Goal: Task Accomplishment & Management: Use online tool/utility

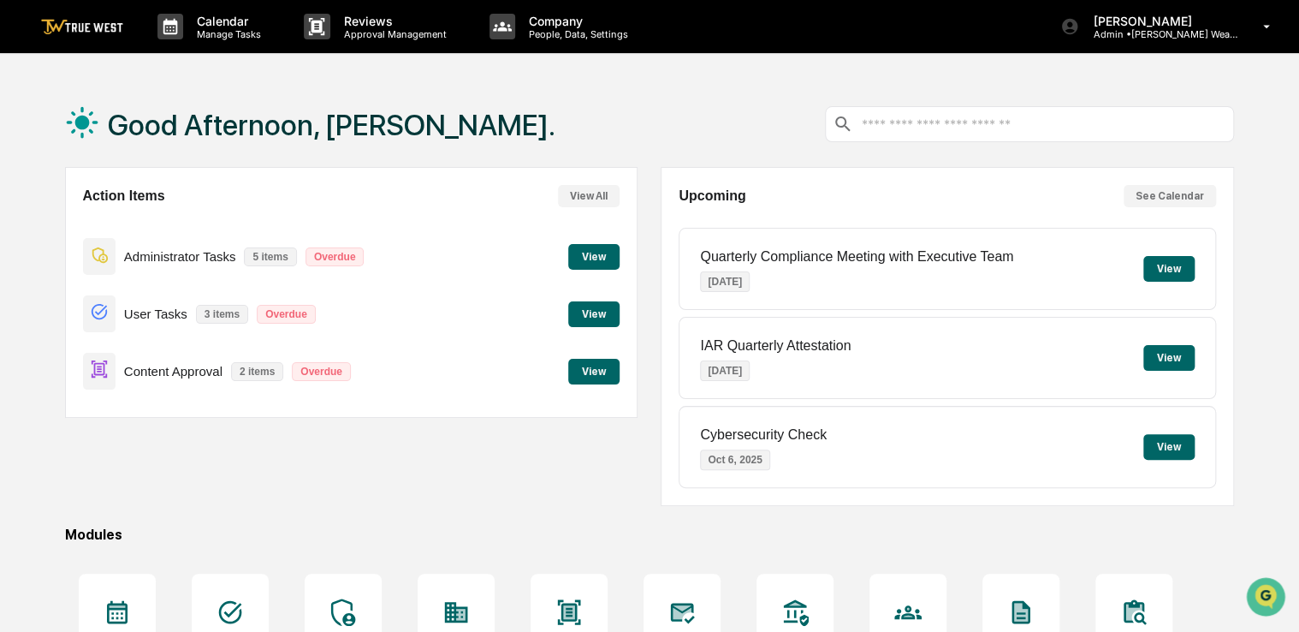
click at [609, 373] on button "View" at bounding box center [593, 372] width 51 height 26
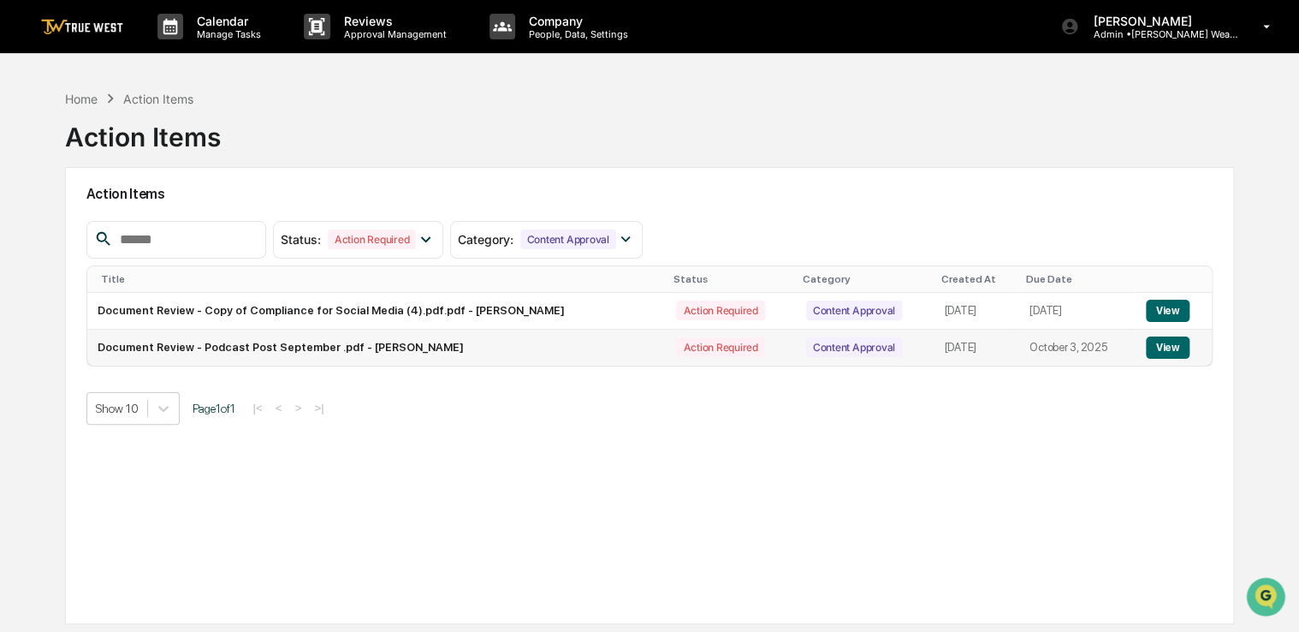
click at [1161, 347] on button "View" at bounding box center [1168, 347] width 44 height 22
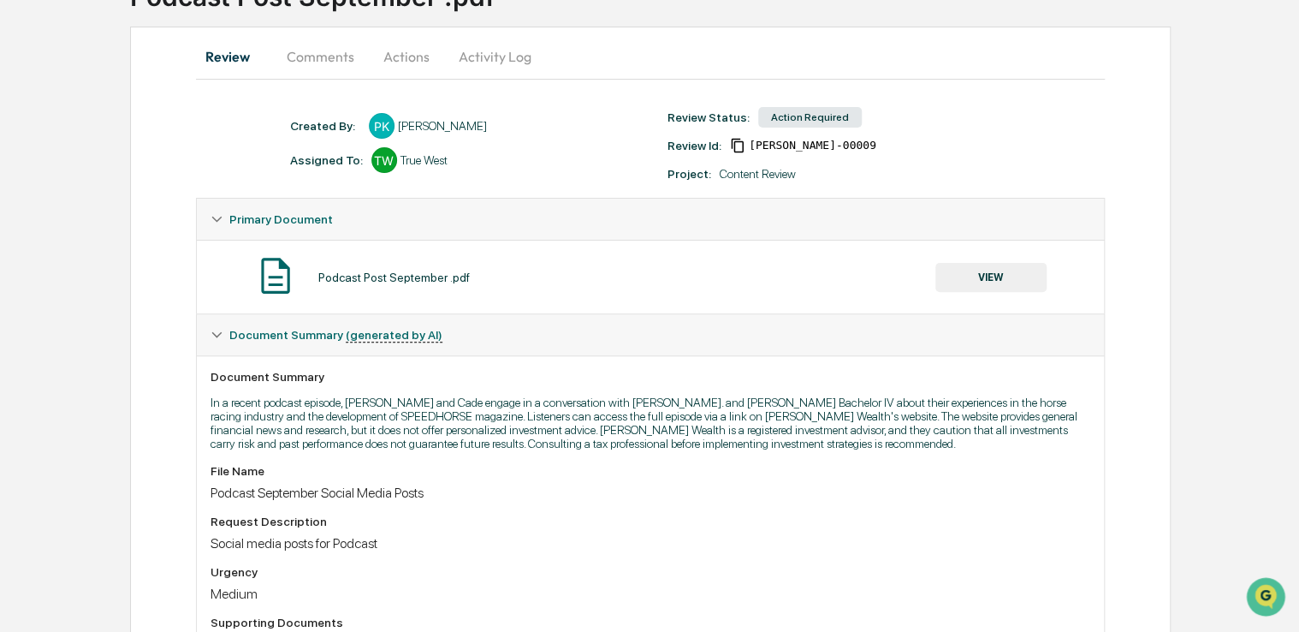
scroll to position [123, 0]
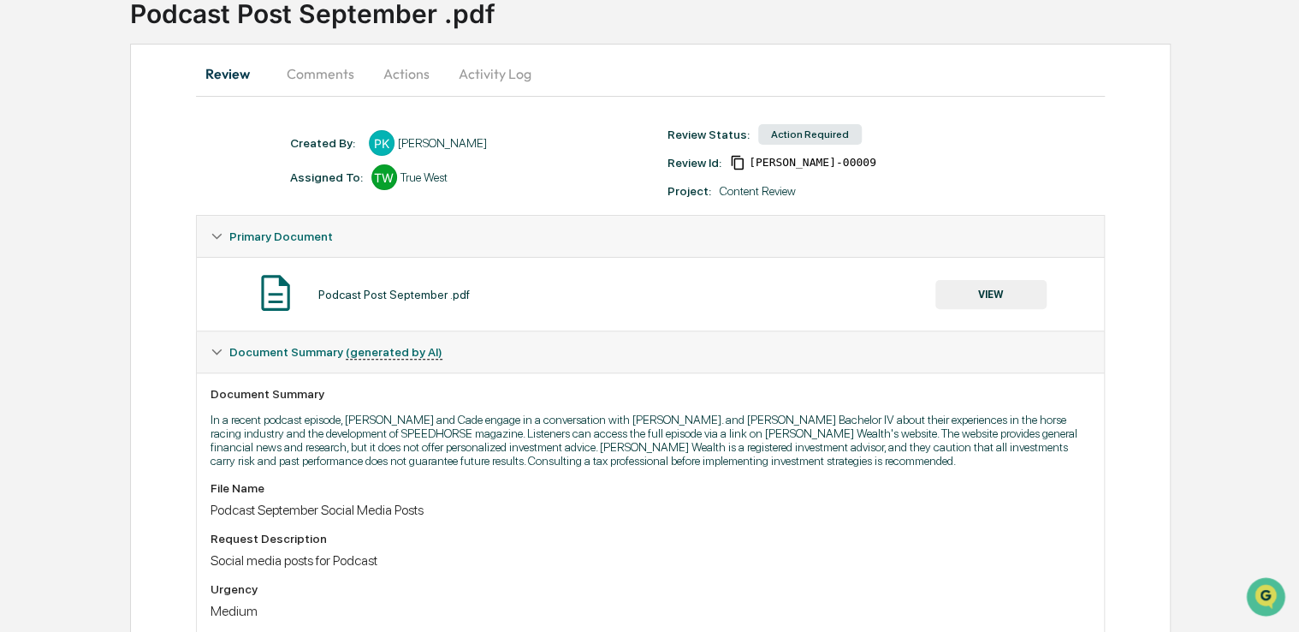
click at [964, 298] on button "VIEW" at bounding box center [990, 294] width 111 height 29
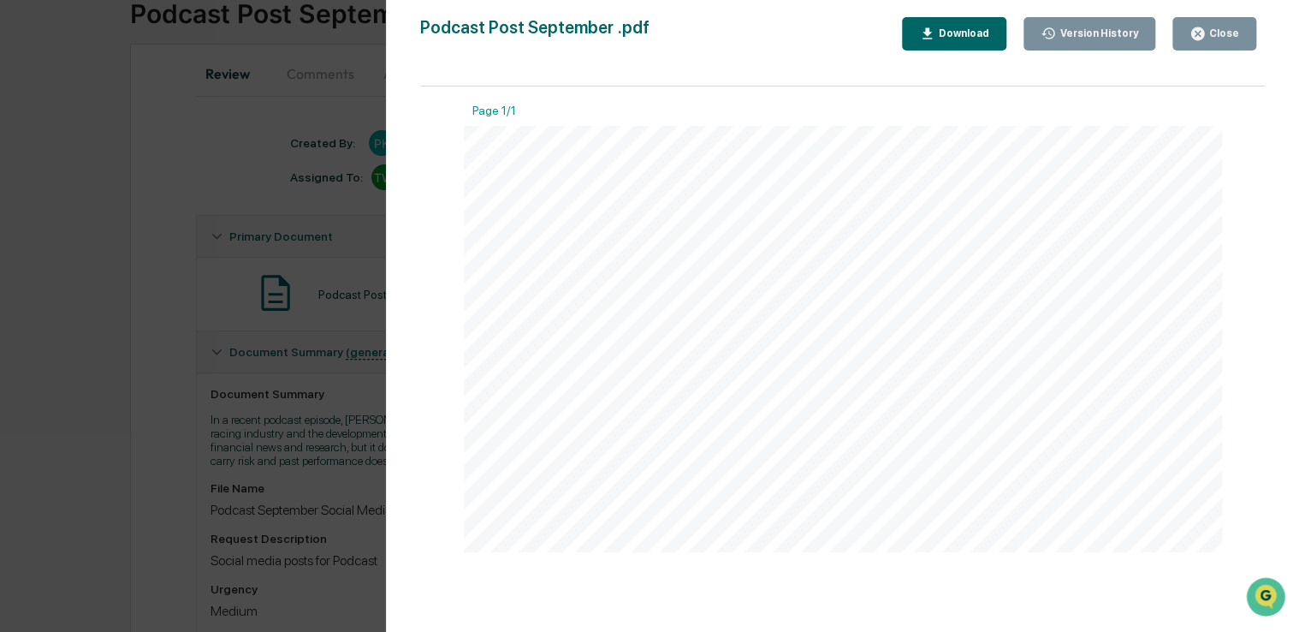
click at [970, 221] on span "and [PERSON_NAME] Bachelor IV, discussing their experiences in the horse racing…" at bounding box center [1018, 224] width 466 height 10
click at [1209, 42] on button "Close" at bounding box center [1214, 33] width 84 height 33
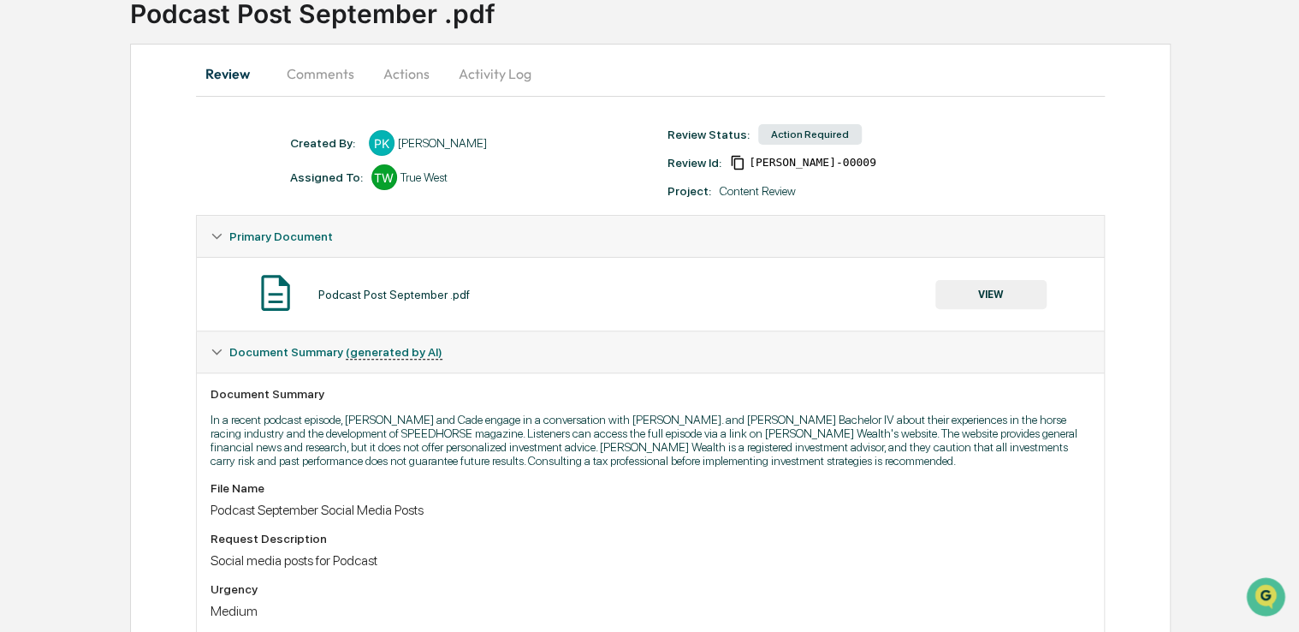
click at [400, 84] on button "Actions" at bounding box center [406, 73] width 77 height 41
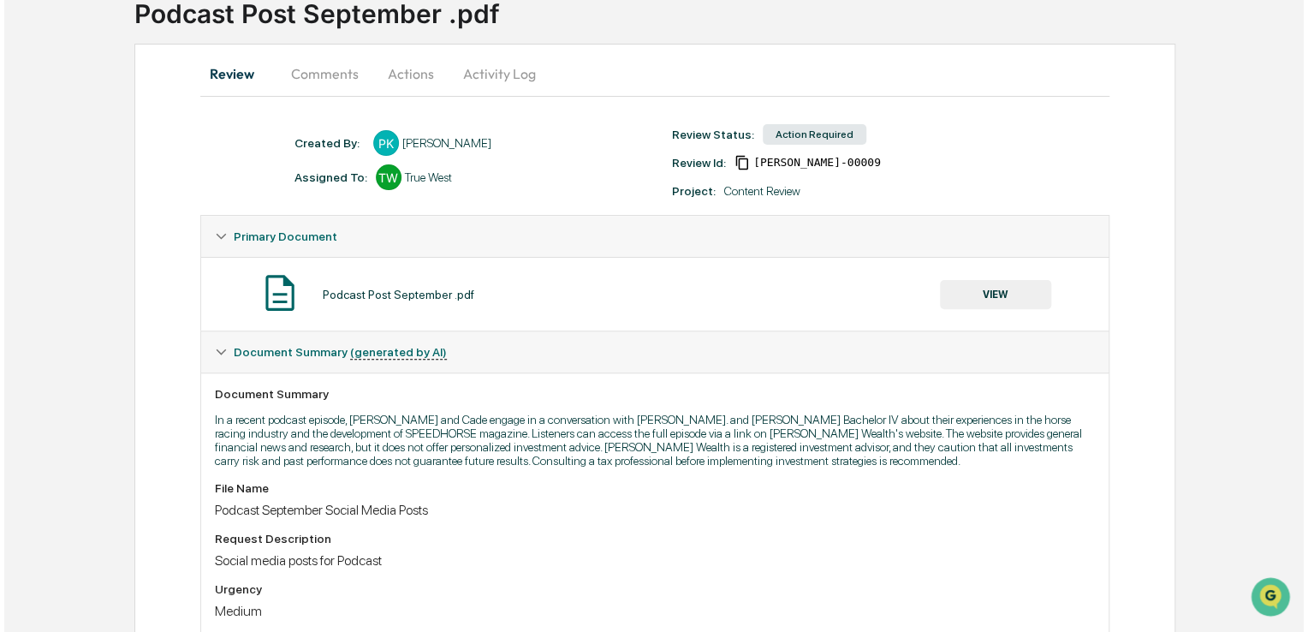
scroll to position [0, 0]
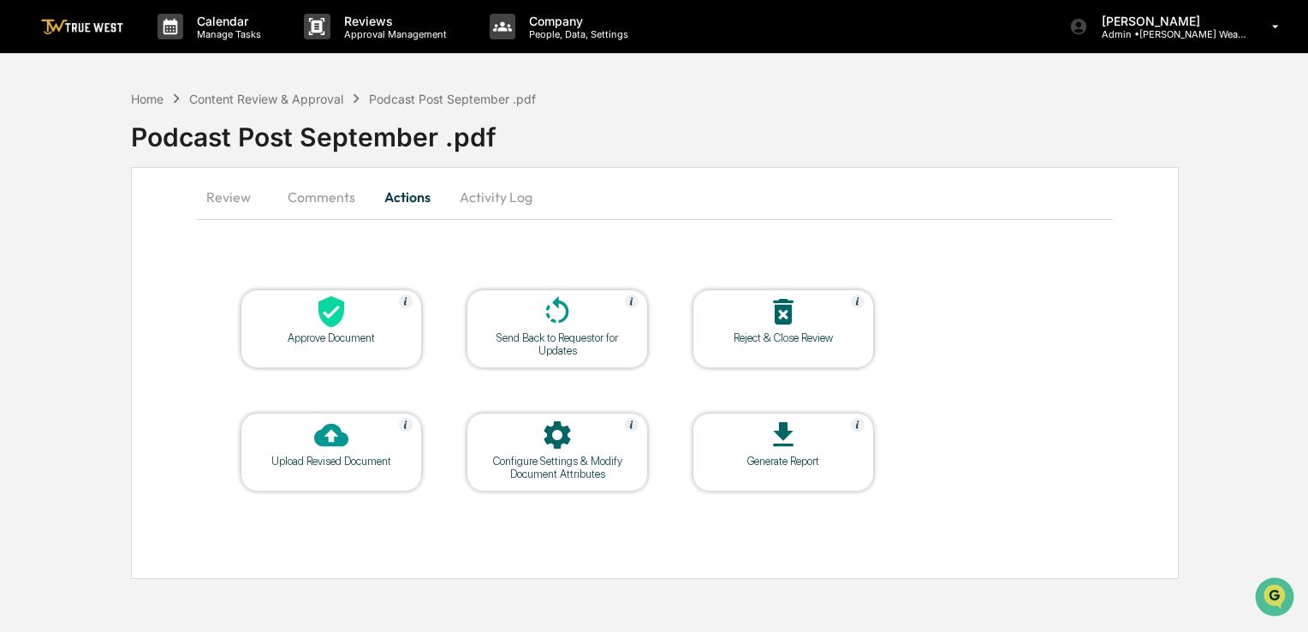
click at [345, 315] on icon at bounding box center [331, 311] width 34 height 34
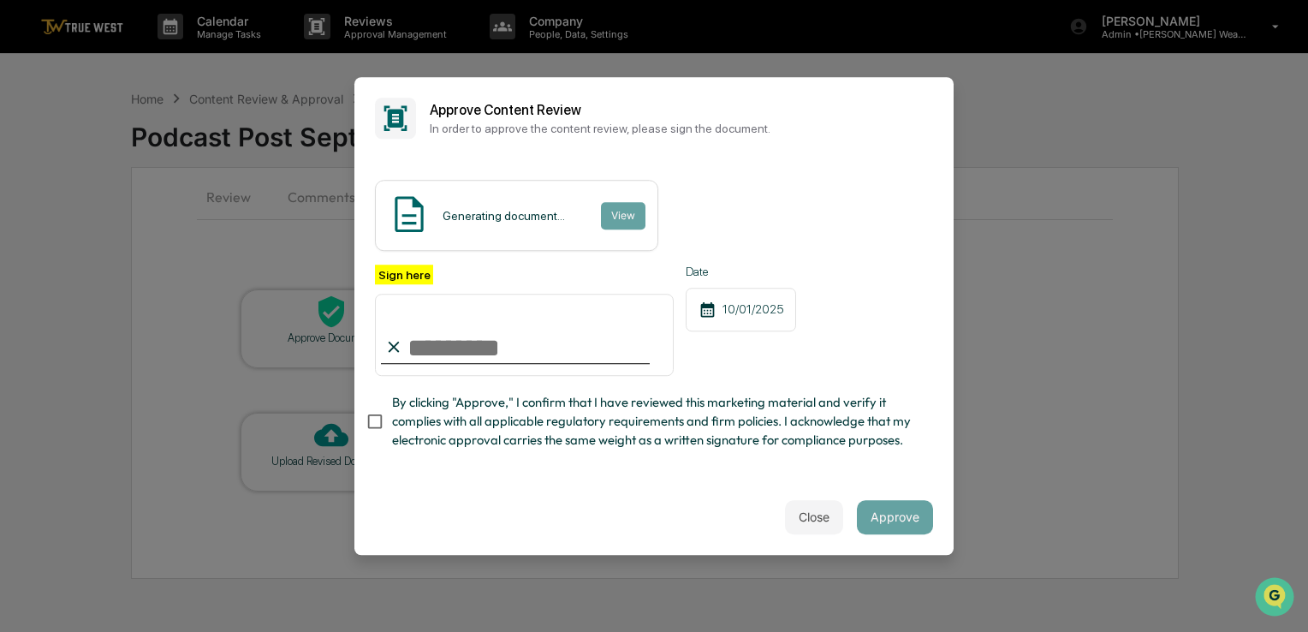
click at [445, 414] on span "By clicking "Approve," I confirm that I have reviewed this marketing material a…" at bounding box center [655, 421] width 527 height 57
click at [450, 335] on input "Sign here" at bounding box center [524, 335] width 299 height 82
type input "**********"
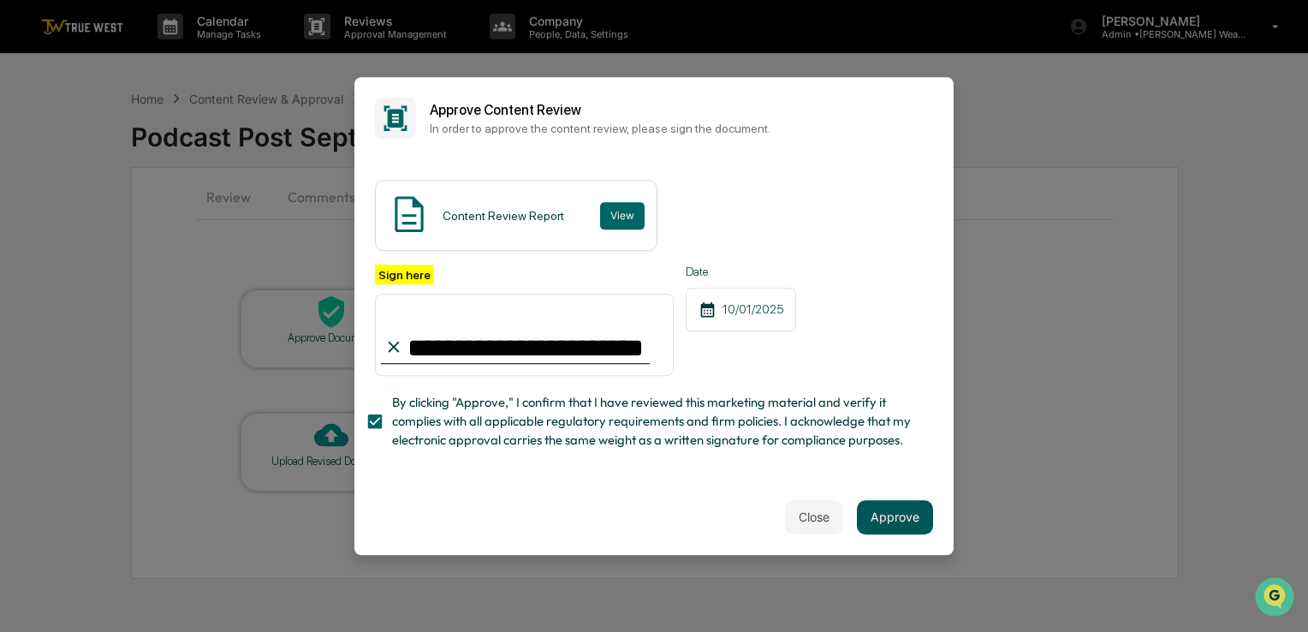
click at [878, 533] on button "Approve" at bounding box center [895, 517] width 76 height 34
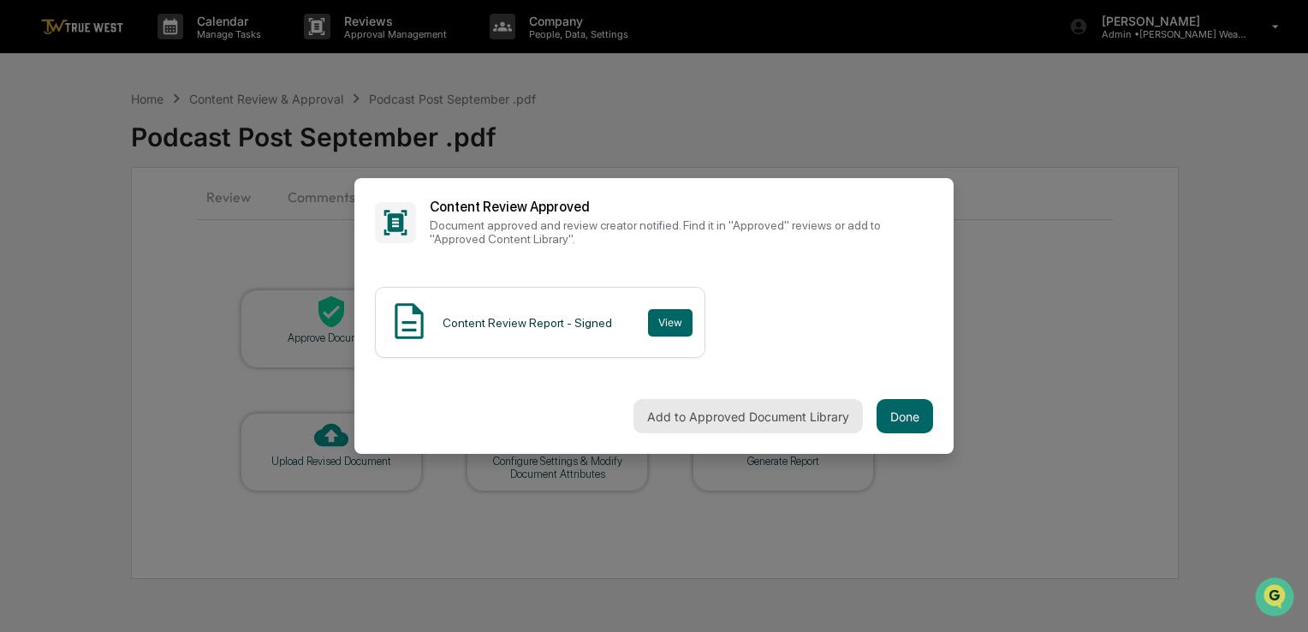
click at [767, 409] on button "Add to Approved Document Library" at bounding box center [747, 416] width 229 height 34
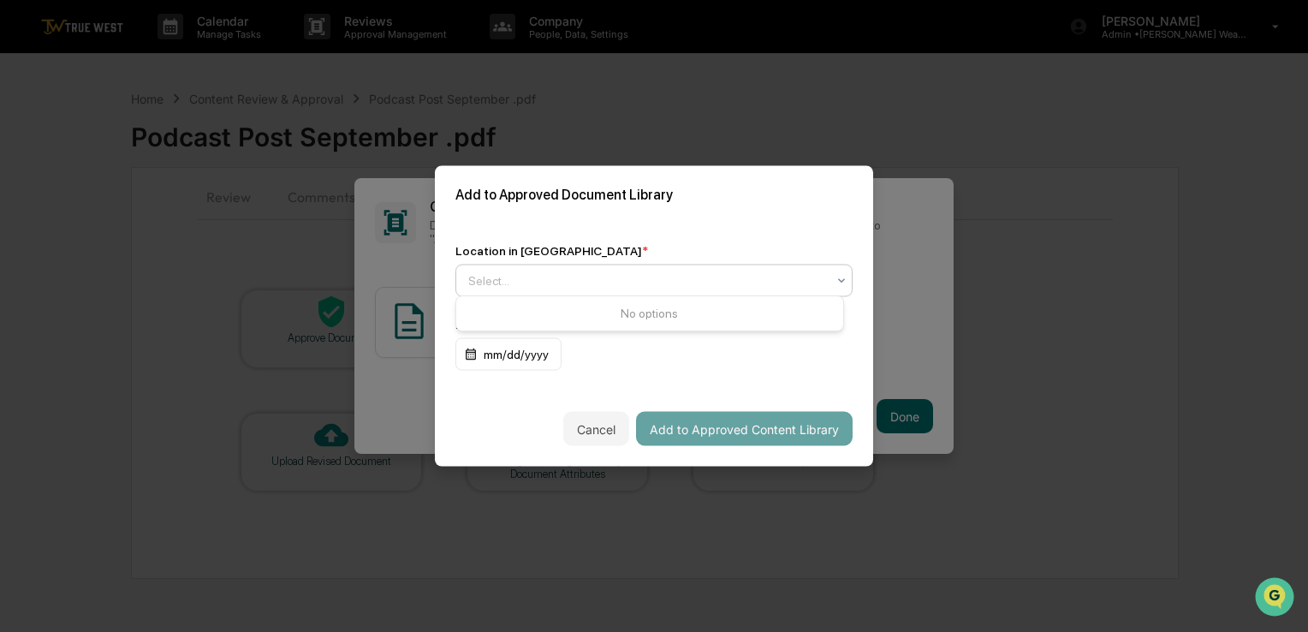
click at [794, 269] on div "Select..." at bounding box center [647, 281] width 375 height 24
click at [731, 288] on div "Select..." at bounding box center [653, 280] width 397 height 33
click at [834, 282] on icon at bounding box center [841, 281] width 14 height 14
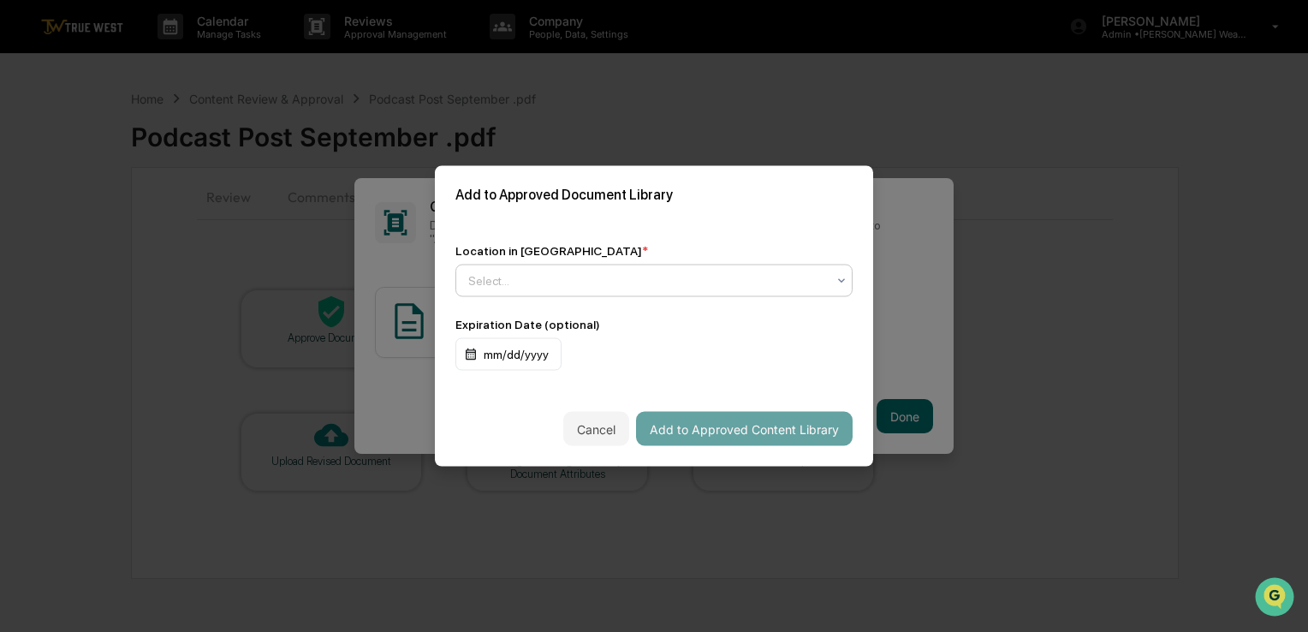
click at [834, 282] on icon at bounding box center [841, 281] width 14 height 14
click at [818, 269] on div "Select..." at bounding box center [647, 281] width 375 height 24
click at [834, 283] on div at bounding box center [841, 280] width 14 height 31
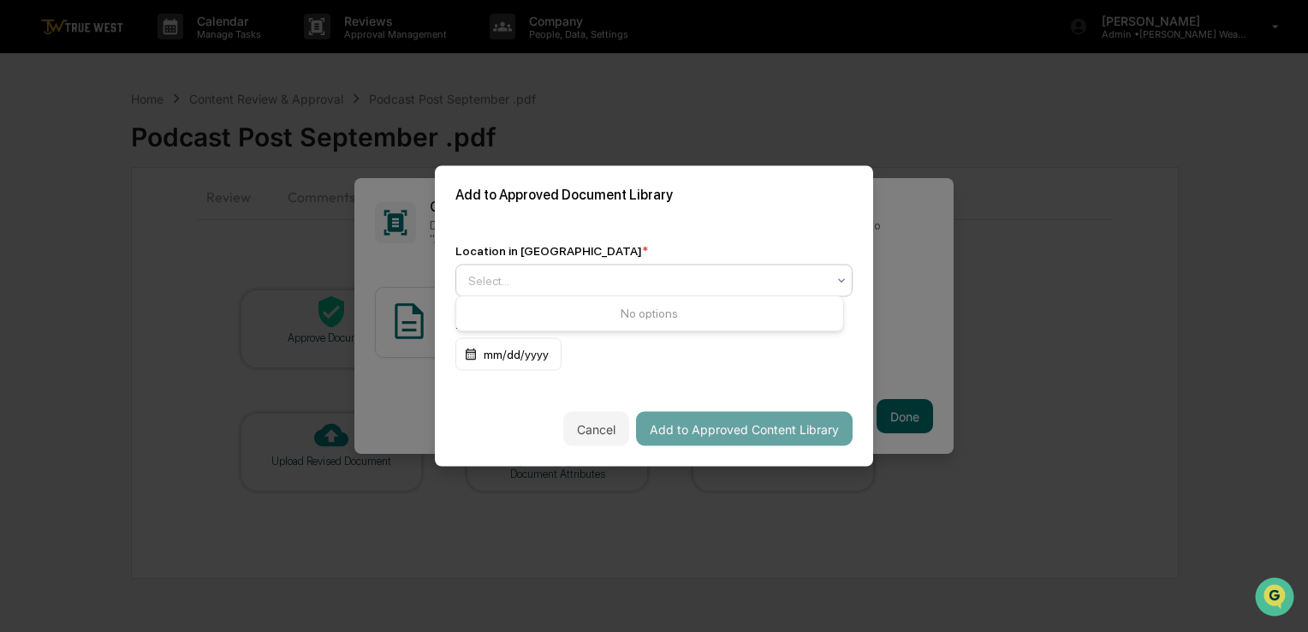
click at [834, 283] on div at bounding box center [841, 280] width 14 height 31
click at [748, 320] on div "Approved Content Library" at bounding box center [649, 316] width 387 height 34
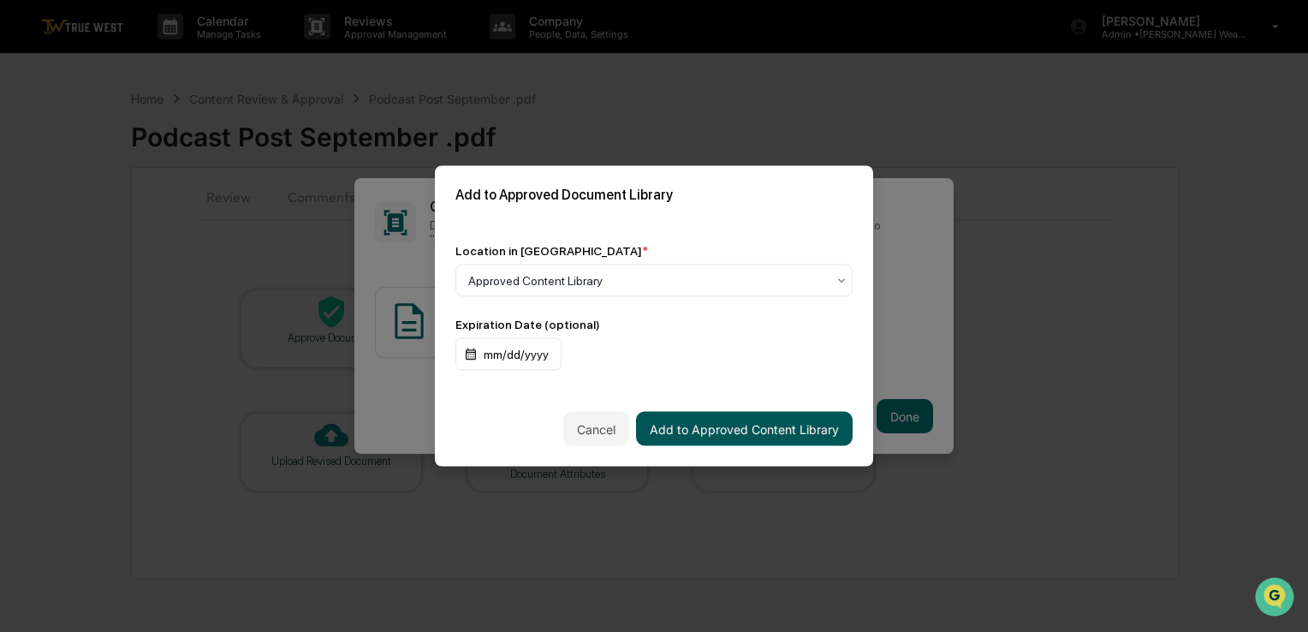
click at [717, 423] on button "Add to Approved Content Library" at bounding box center [744, 429] width 216 height 34
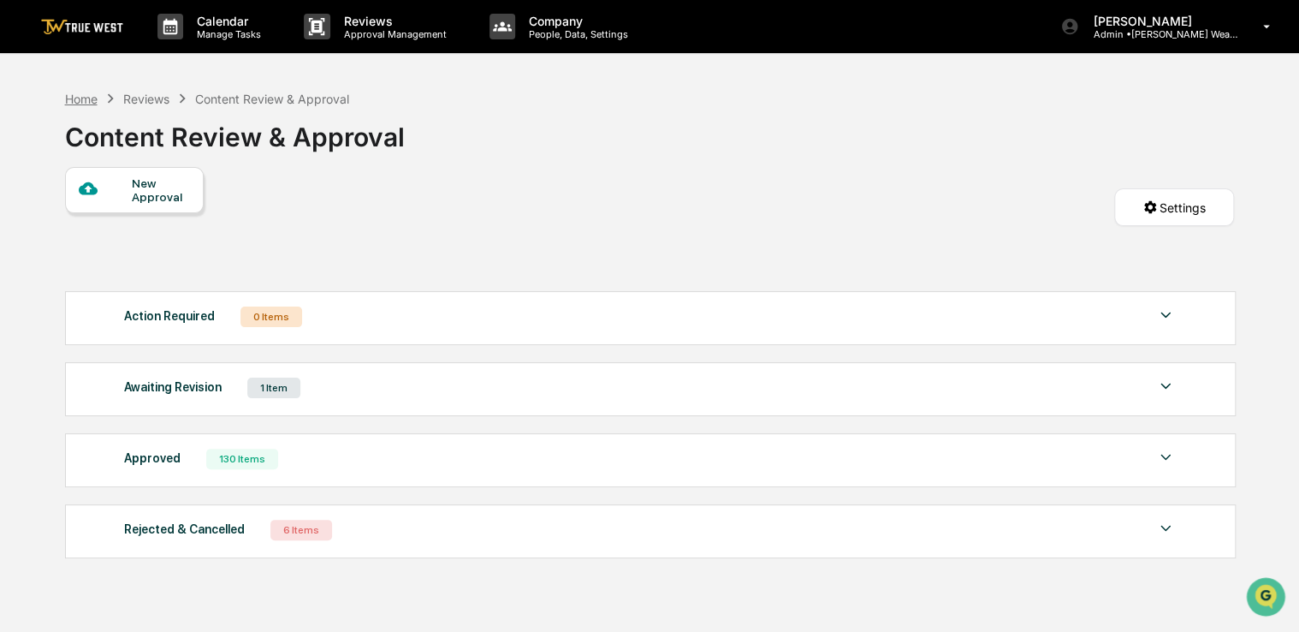
click at [66, 98] on div "Home" at bounding box center [81, 99] width 33 height 15
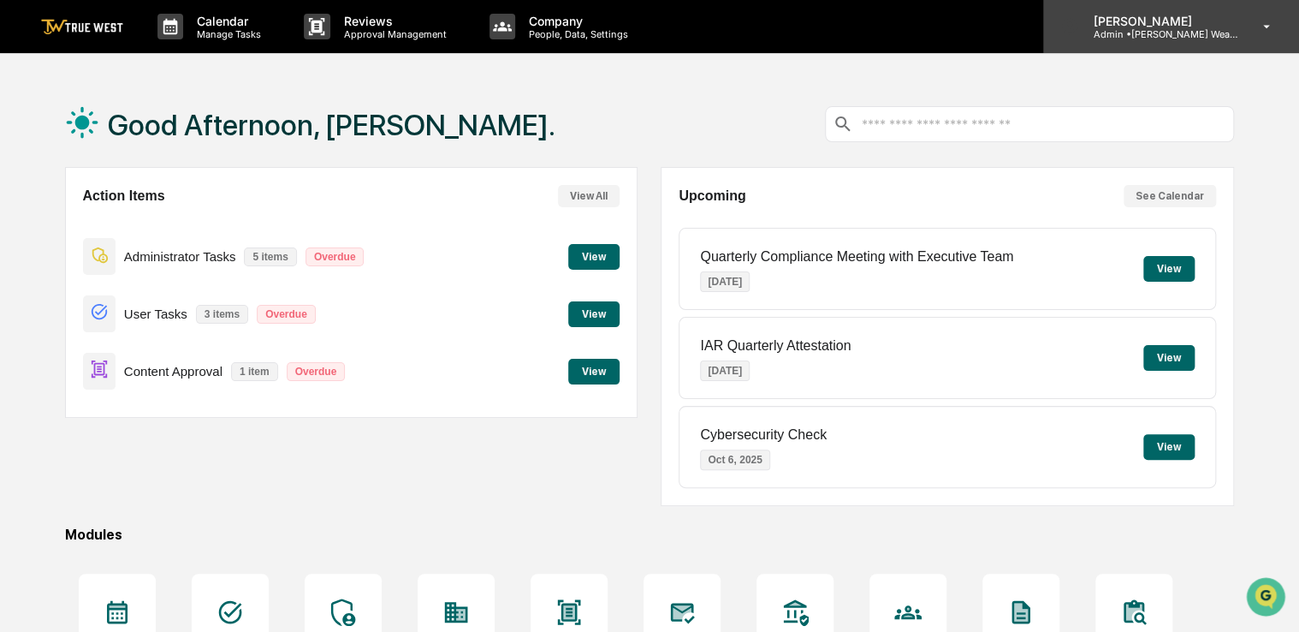
click at [1219, 19] on p "[PERSON_NAME]" at bounding box center [1158, 21] width 159 height 15
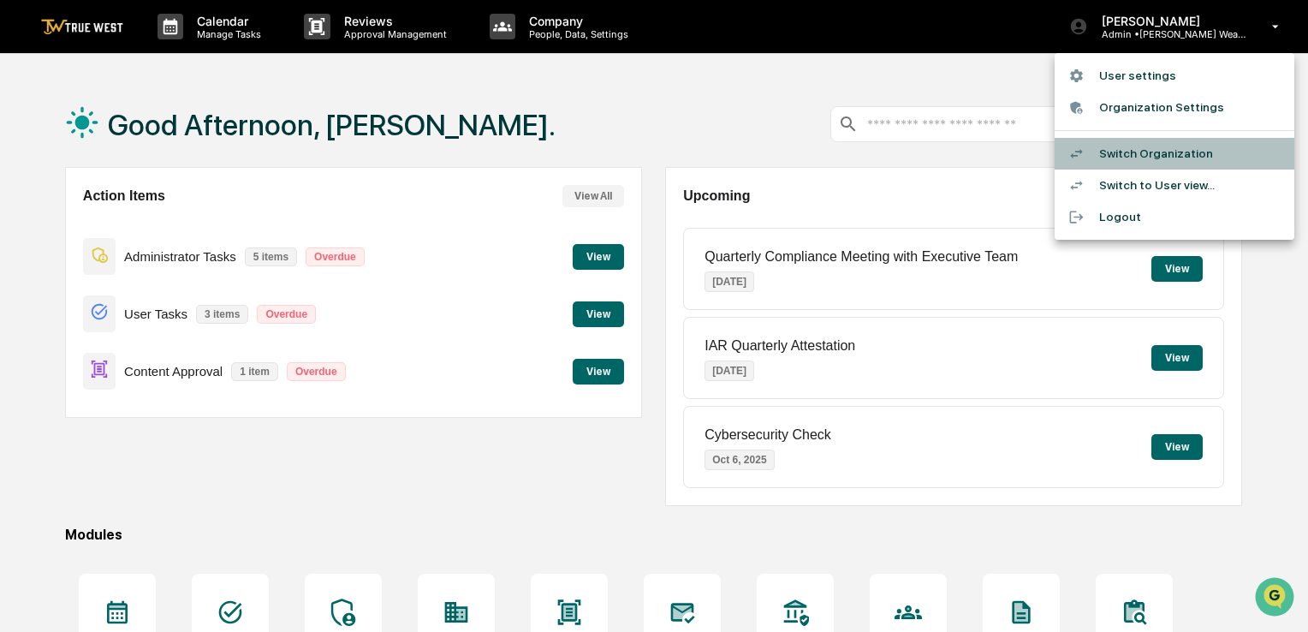
click at [1120, 149] on li "Switch Organization" at bounding box center [1174, 154] width 240 height 32
